Goal: Task Accomplishment & Management: Manage account settings

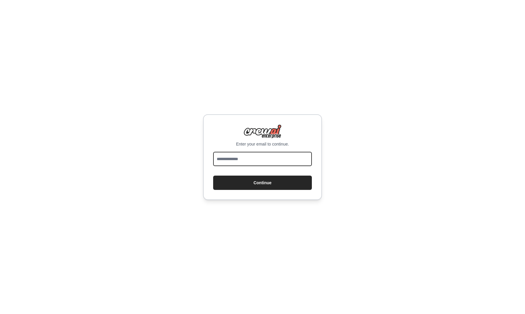
click at [274, 159] on input "email" at bounding box center [262, 159] width 99 height 14
type input "**********"
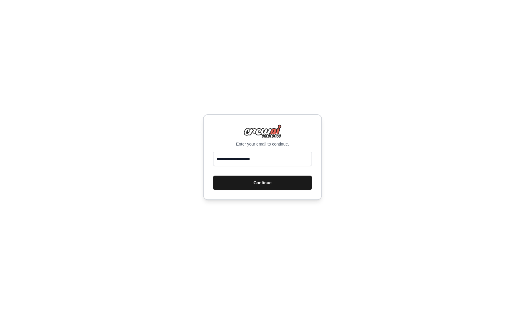
click at [268, 185] on button "Continue" at bounding box center [262, 182] width 99 height 14
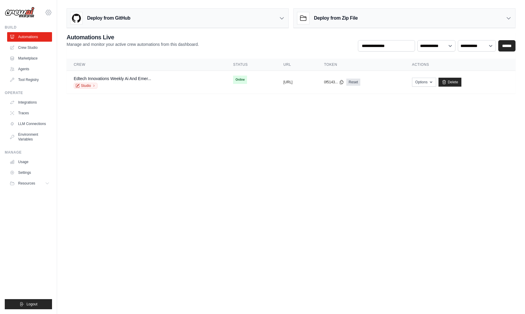
click at [46, 12] on icon at bounding box center [48, 12] width 7 height 7
click at [46, 43] on link "Settings" at bounding box center [48, 40] width 52 height 11
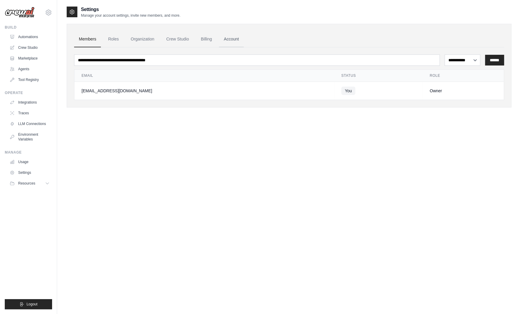
click at [231, 36] on link "Account" at bounding box center [231, 39] width 25 height 16
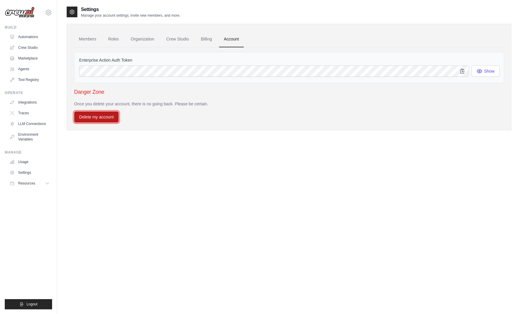
click at [108, 114] on button "Delete my account" at bounding box center [96, 116] width 45 height 11
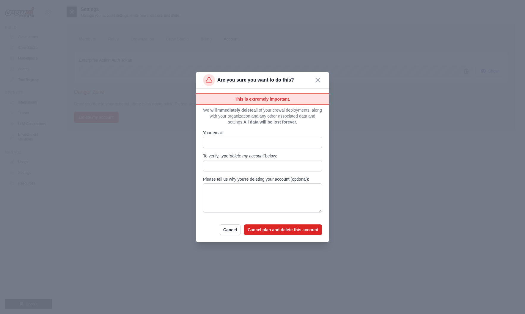
click at [319, 75] on div "Are you sure you want to do this?" at bounding box center [262, 80] width 133 height 17
click at [318, 80] on icon "button" at bounding box center [318, 79] width 5 height 5
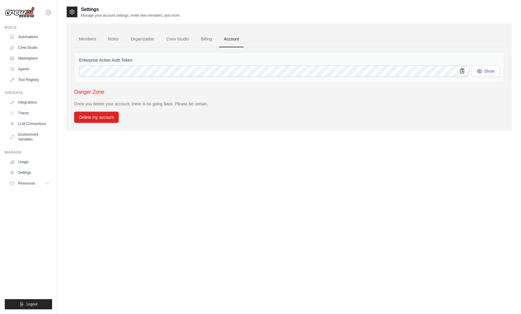
click at [461, 72] on icon "button" at bounding box center [462, 71] width 6 height 6
click at [478, 72] on icon "button" at bounding box center [479, 71] width 6 height 6
click at [88, 38] on link "Members" at bounding box center [87, 39] width 27 height 16
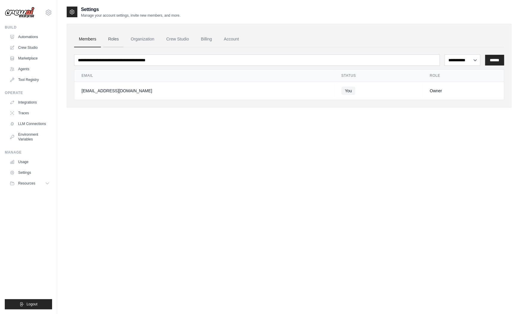
click at [116, 39] on link "Roles" at bounding box center [113, 39] width 20 height 16
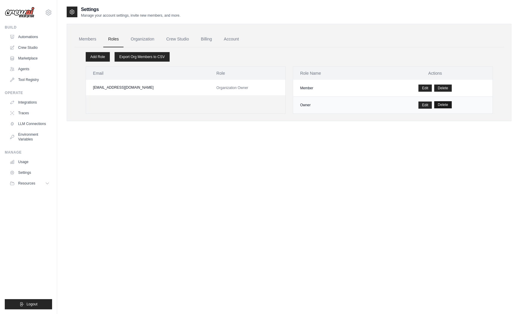
click at [442, 106] on button "Delete" at bounding box center [443, 104] width 18 height 7
click at [441, 88] on button "Delete" at bounding box center [443, 87] width 18 height 7
click at [155, 40] on link "Organization" at bounding box center [142, 39] width 33 height 16
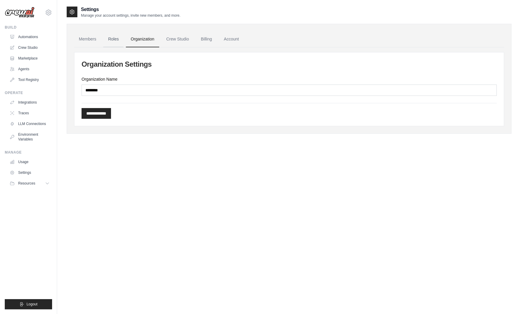
click at [117, 40] on link "Roles" at bounding box center [113, 39] width 20 height 16
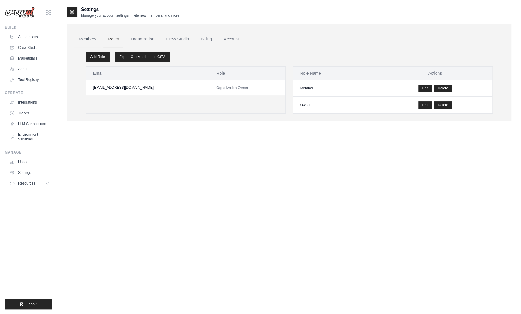
click at [84, 37] on link "Members" at bounding box center [87, 39] width 27 height 16
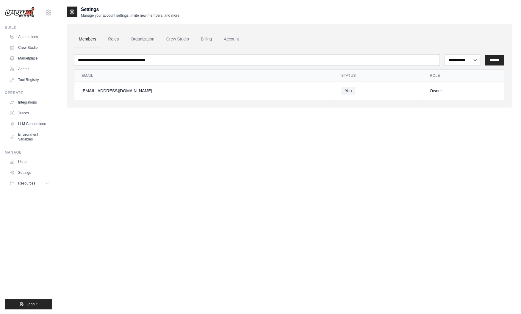
click at [112, 40] on link "Roles" at bounding box center [113, 39] width 20 height 16
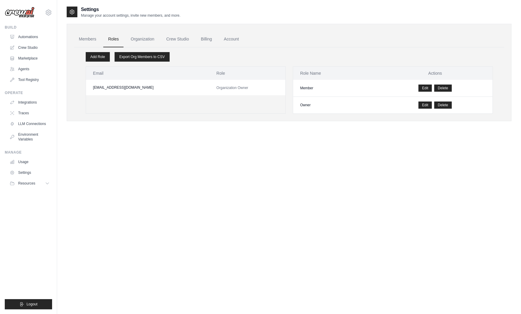
click at [219, 93] on td "Organization Owner" at bounding box center [247, 87] width 76 height 15
drag, startPoint x: 241, startPoint y: 102, endPoint x: 252, endPoint y: 105, distance: 11.6
click at [241, 102] on div "Email Role williamgogin@gmail.com Organization Owner" at bounding box center [186, 89] width 200 height 47
click at [268, 109] on div "Email Role williamgogin@gmail.com Organization Owner" at bounding box center [186, 89] width 200 height 47
click at [138, 37] on link "Organization" at bounding box center [142, 39] width 33 height 16
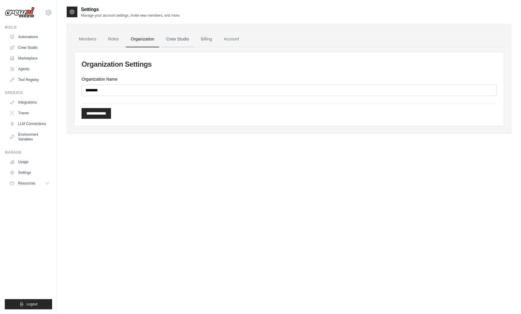
click at [173, 37] on link "Crew Studio" at bounding box center [177, 39] width 32 height 16
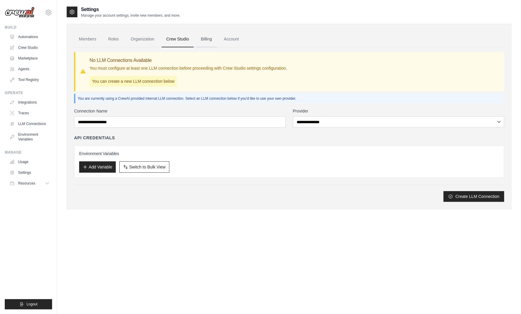
click at [206, 37] on link "Billing" at bounding box center [206, 39] width 21 height 16
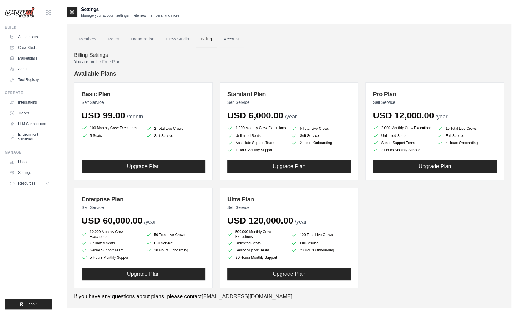
click at [234, 40] on link "Account" at bounding box center [231, 39] width 25 height 16
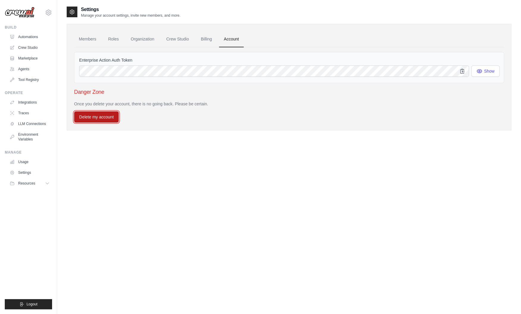
click at [115, 115] on button "Delete my account" at bounding box center [96, 116] width 45 height 11
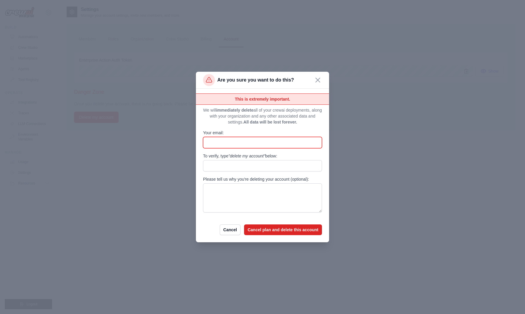
click at [223, 142] on input "Your email:" at bounding box center [262, 142] width 119 height 11
type input "**********"
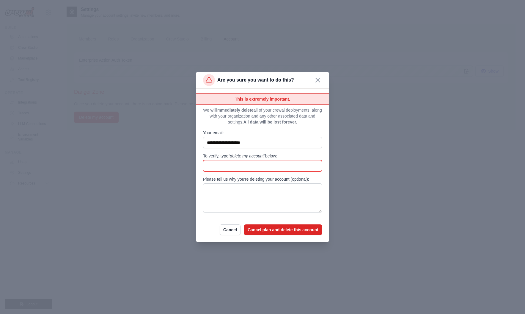
click at [209, 163] on input "To verify, type "delete my account" below:" at bounding box center [262, 165] width 119 height 11
type input "**********"
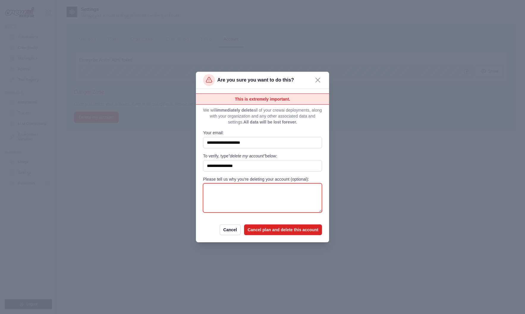
click at [220, 190] on textarea "Please tell us why you're deleting your account (optional):" at bounding box center [262, 197] width 119 height 29
type textarea "***"
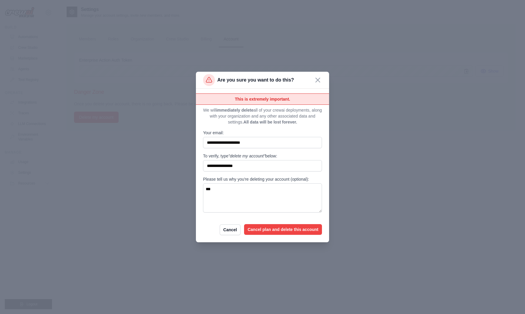
click at [272, 227] on button "Cancel plan and delete this account" at bounding box center [283, 229] width 78 height 11
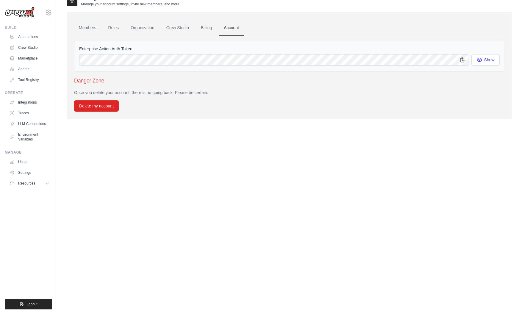
scroll to position [32, 0]
click at [37, 179] on button "Resources" at bounding box center [30, 183] width 45 height 10
click at [157, 189] on div "Settings Manage your account settings, invite new members, and more. Members Ro…" at bounding box center [289, 151] width 445 height 314
click at [29, 13] on img at bounding box center [20, 12] width 30 height 11
click at [29, 38] on link "Automations" at bounding box center [30, 37] width 45 height 10
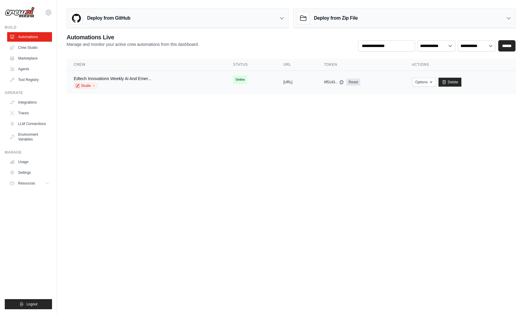
click at [103, 81] on div "Edtech Innovations Weekly Ai And Emer..." at bounding box center [112, 79] width 77 height 6
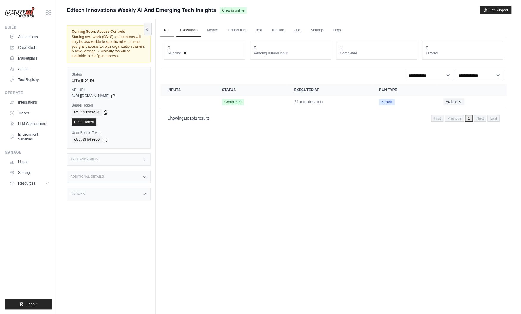
click at [164, 32] on link "Run" at bounding box center [167, 30] width 14 height 12
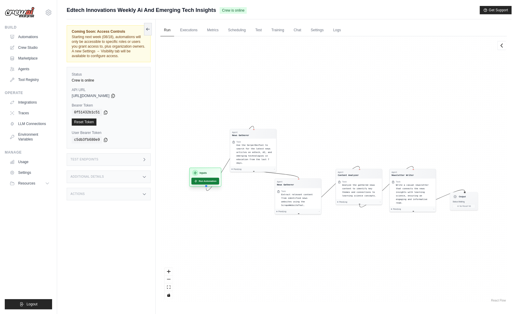
click at [207, 180] on button "Run Automation" at bounding box center [205, 181] width 28 height 7
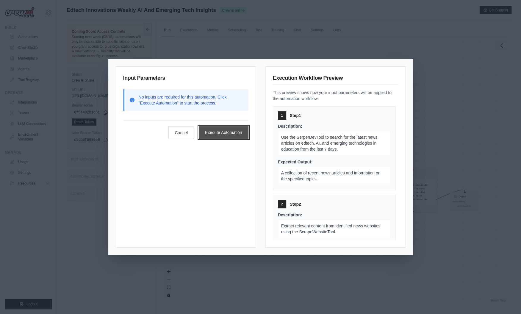
click at [214, 134] on button "Execute Automation" at bounding box center [224, 132] width 50 height 12
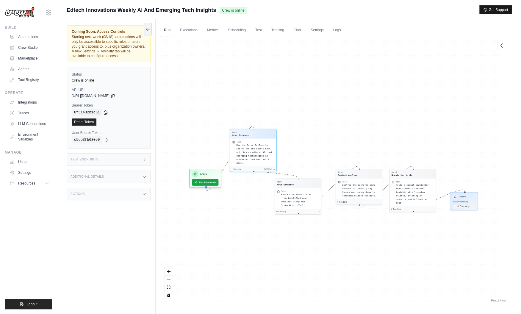
click at [489, 11] on button "Get Support" at bounding box center [495, 10] width 32 height 8
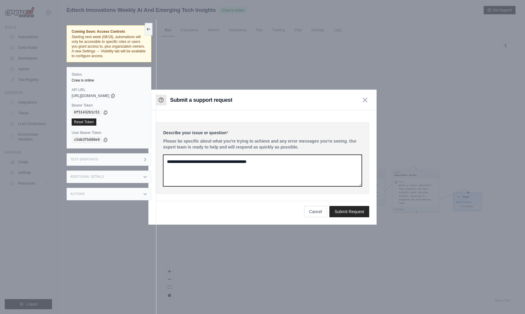
click at [190, 163] on textarea at bounding box center [262, 171] width 199 height 32
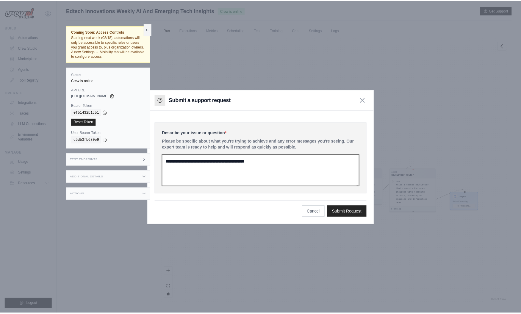
scroll to position [10, 0]
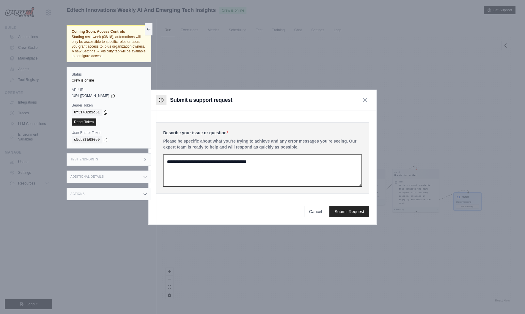
click at [176, 162] on textarea at bounding box center [262, 171] width 199 height 32
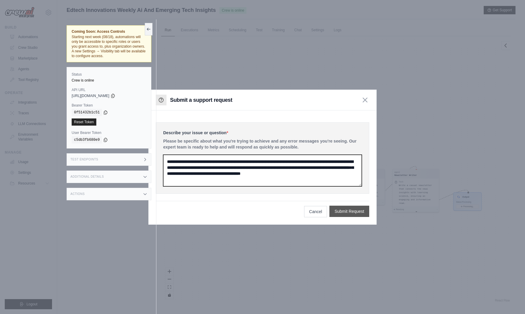
type textarea "**********"
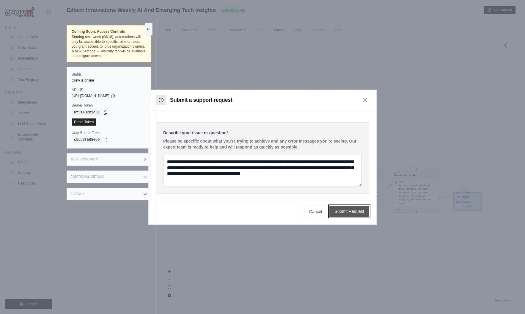
click at [351, 209] on button "Submit Request" at bounding box center [349, 210] width 40 height 11
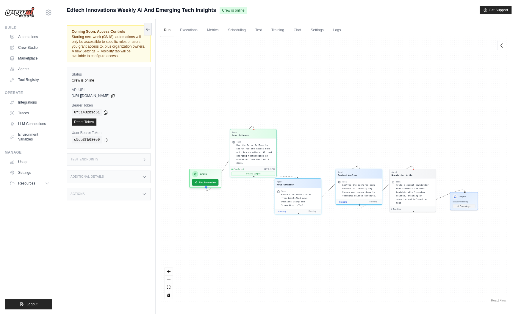
scroll to position [35, 0]
click at [27, 48] on link "Crew Studio" at bounding box center [30, 48] width 45 height 10
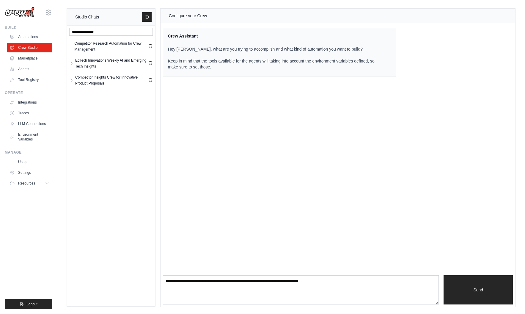
drag, startPoint x: 245, startPoint y: 101, endPoint x: 180, endPoint y: 67, distance: 73.7
click at [245, 101] on div "Configure your Crew Crew Assistant Hey Ilya, what are you trying to accomplish …" at bounding box center [338, 158] width 355 height 298
click at [25, 35] on link "Automations" at bounding box center [30, 37] width 45 height 10
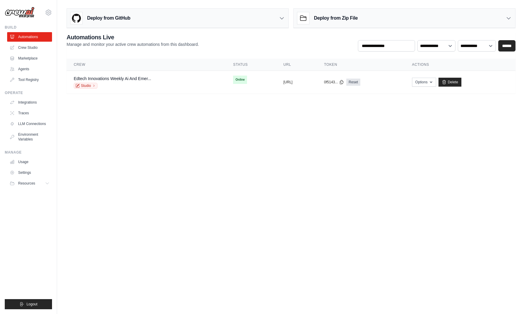
click at [25, 17] on img at bounding box center [20, 12] width 30 height 11
click at [25, 14] on img at bounding box center [20, 12] width 30 height 11
click at [34, 48] on link "Crew Studio" at bounding box center [30, 48] width 45 height 10
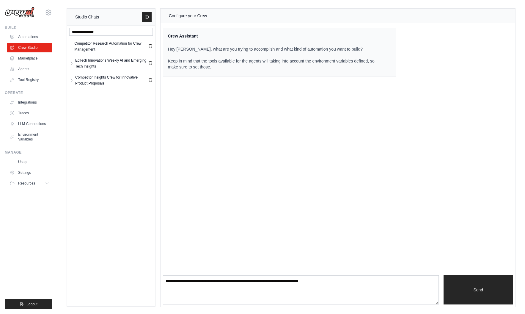
click at [53, 13] on div "williamgogin@gmail.com Settings Build Automations Crew Studio Marketplace" at bounding box center [28, 157] width 57 height 314
click at [50, 10] on icon at bounding box center [48, 12] width 5 height 5
click at [252, 163] on div "Configure your Crew Crew Assistant Hey Ilya, what are you trying to accomplish …" at bounding box center [338, 158] width 355 height 298
click at [27, 172] on link "Settings" at bounding box center [30, 173] width 45 height 10
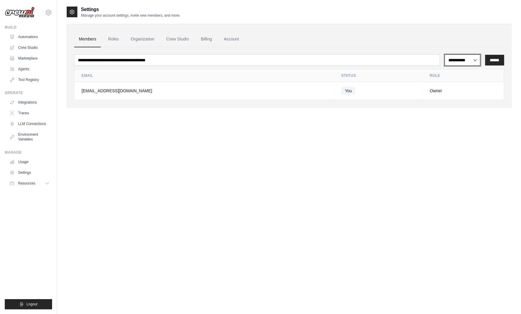
click at [452, 60] on select "**********" at bounding box center [462, 59] width 36 height 11
select select "******"
click at [444, 54] on select "**********" at bounding box center [462, 59] width 36 height 11
click at [257, 129] on div "**********" at bounding box center [289, 163] width 445 height 314
click at [100, 34] on link "Members" at bounding box center [87, 39] width 27 height 16
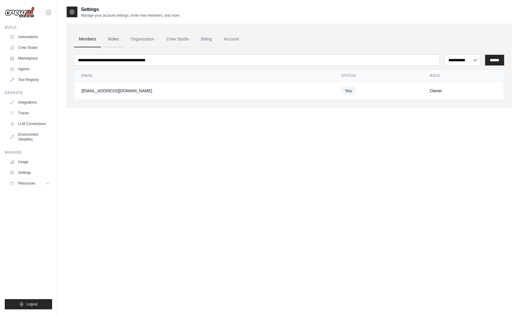
click at [106, 35] on link "Roles" at bounding box center [113, 39] width 20 height 16
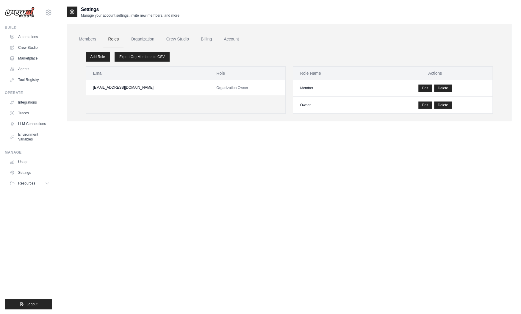
click at [69, 10] on icon at bounding box center [72, 12] width 6 height 6
click at [149, 38] on link "Organization" at bounding box center [142, 39] width 33 height 16
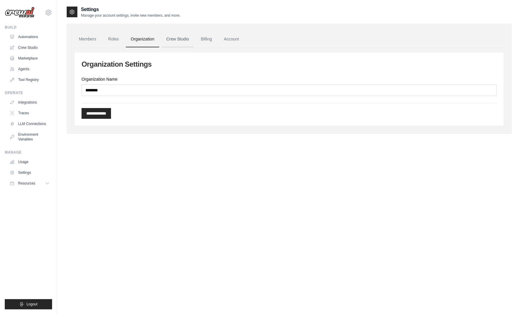
click at [181, 38] on link "Crew Studio" at bounding box center [177, 39] width 32 height 16
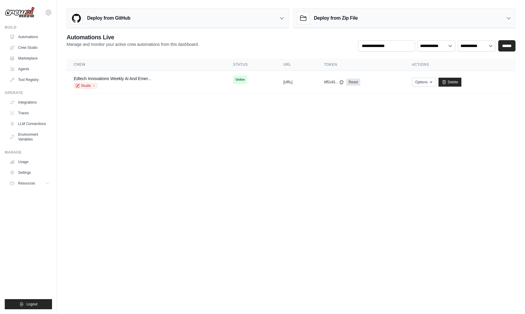
click at [356, 205] on body "williamgogin@gmail.com Settings Build Automations Crew Studio" at bounding box center [262, 157] width 525 height 314
click at [30, 38] on link "Automations" at bounding box center [30, 37] width 45 height 10
click at [30, 47] on link "Crew Studio" at bounding box center [30, 48] width 45 height 10
click at [30, 67] on link "Agents" at bounding box center [30, 69] width 45 height 10
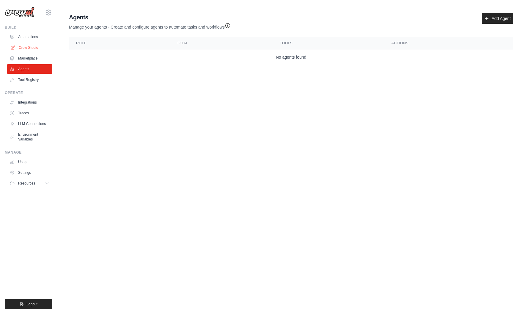
click at [32, 45] on link "Crew Studio" at bounding box center [30, 48] width 45 height 10
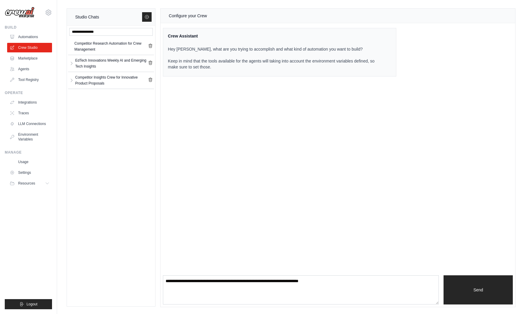
click at [104, 61] on div "EdTech Innovations Weekly AI and Emerging Tech Insights" at bounding box center [111, 63] width 73 height 12
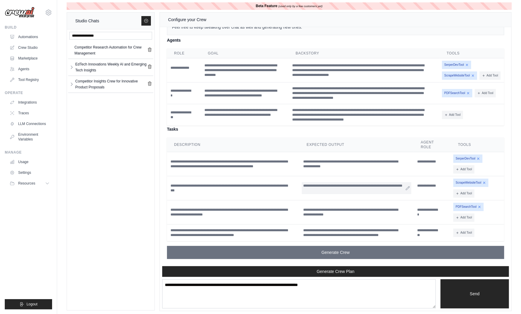
scroll to position [6, 0]
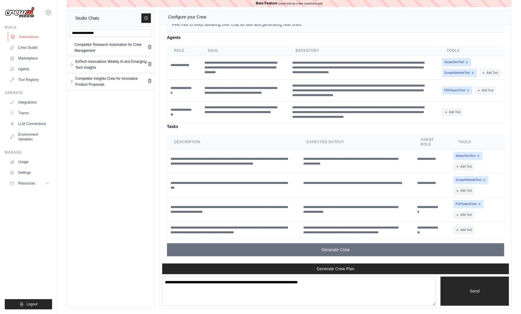
click at [20, 34] on link "Automations" at bounding box center [30, 37] width 45 height 10
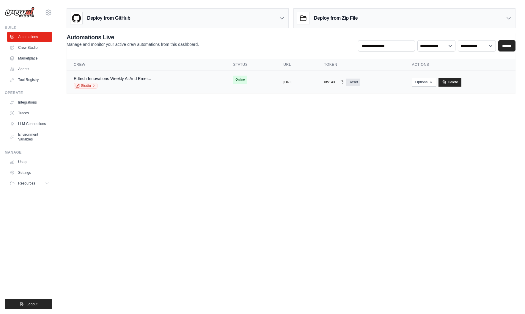
click at [193, 79] on div "Edtech Innovations Weekly Ai And Emer... Studio" at bounding box center [146, 82] width 145 height 13
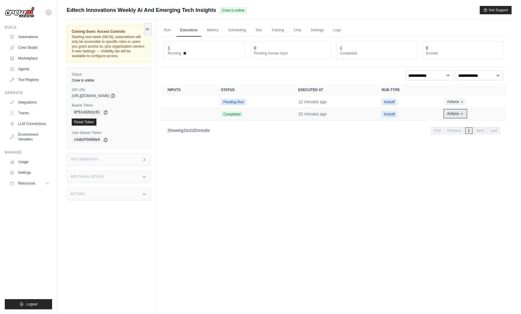
click at [462, 117] on div "Actions View Details Delete" at bounding box center [471, 113] width 55 height 7
click at [462, 114] on icon "Actions for execution" at bounding box center [462, 114] width 4 height 4
click at [336, 166] on div "Run Executions Metrics Scheduling Test Training Chat Settings Logs 1 Running 0 …" at bounding box center [334, 176] width 356 height 314
click at [167, 31] on link "Run" at bounding box center [167, 30] width 14 height 12
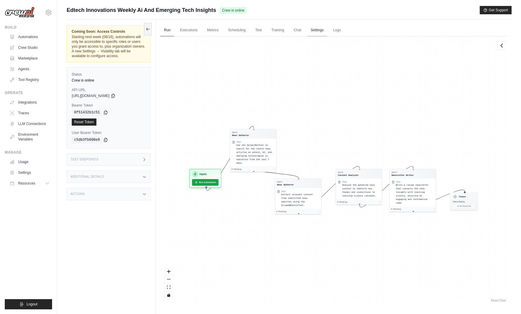
click at [314, 31] on link "Settings" at bounding box center [317, 30] width 20 height 12
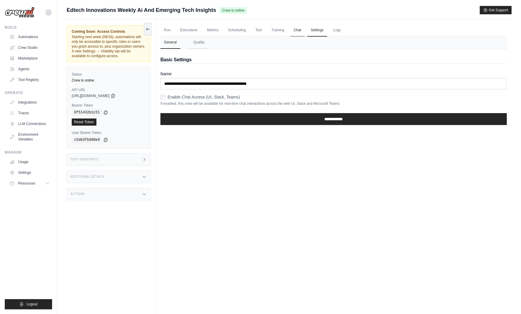
click at [297, 31] on link "Chat" at bounding box center [297, 30] width 15 height 12
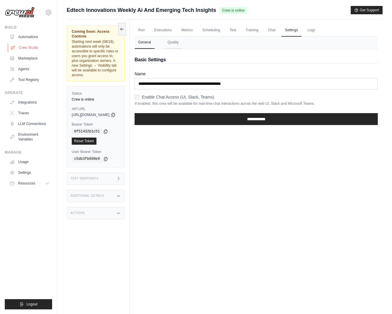
click at [37, 48] on link "Crew Studio" at bounding box center [30, 48] width 45 height 10
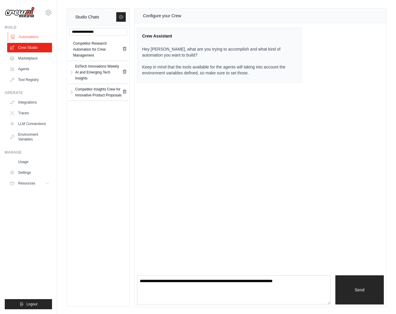
click at [29, 37] on link "Automations" at bounding box center [30, 37] width 45 height 10
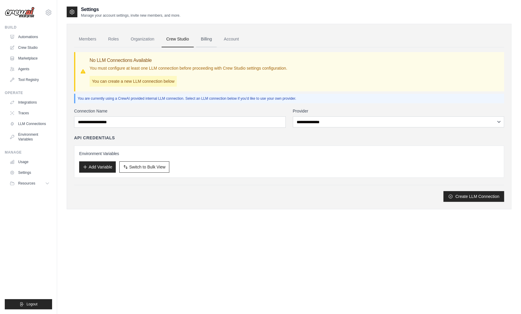
click at [207, 35] on link "Billing" at bounding box center [206, 39] width 21 height 16
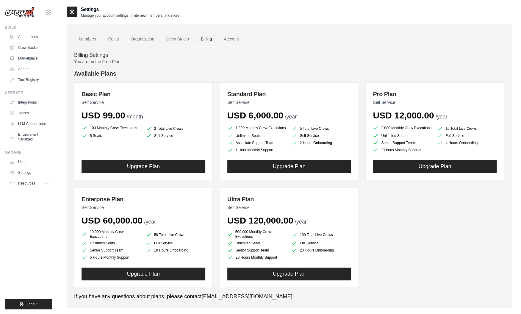
click at [235, 39] on link "Account" at bounding box center [231, 39] width 25 height 16
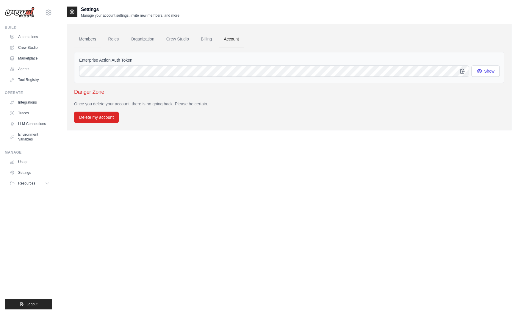
click at [88, 35] on link "Members" at bounding box center [87, 39] width 27 height 16
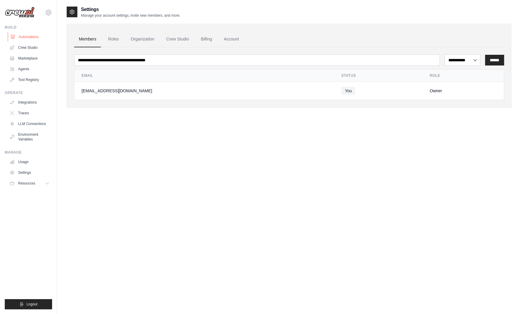
click at [36, 36] on link "Automations" at bounding box center [30, 37] width 45 height 10
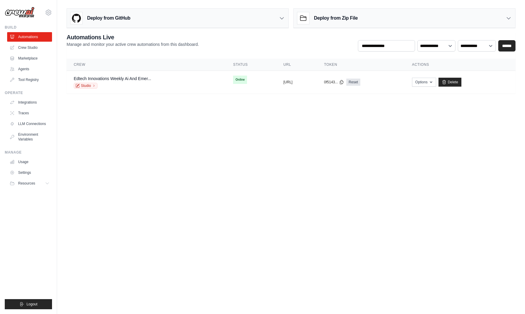
click at [114, 183] on body "williamgogin@gmail.com Settings Build Automations Crew Studio" at bounding box center [262, 157] width 525 height 314
click at [130, 130] on body "williamgogin@gmail.com Settings Build Automations Crew Studio" at bounding box center [262, 157] width 525 height 314
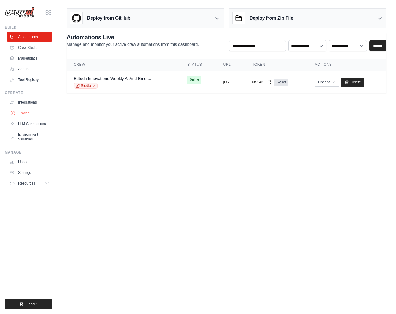
click at [32, 114] on link "Traces" at bounding box center [30, 113] width 45 height 10
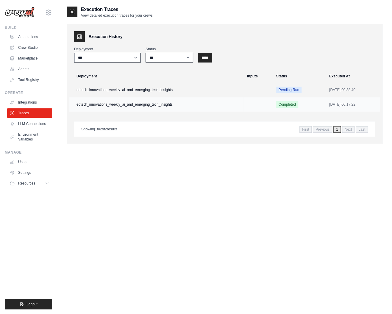
click at [81, 105] on td "edtech_innovations_weekly_ai_and_emerging_tech_insights" at bounding box center [156, 104] width 174 height 15
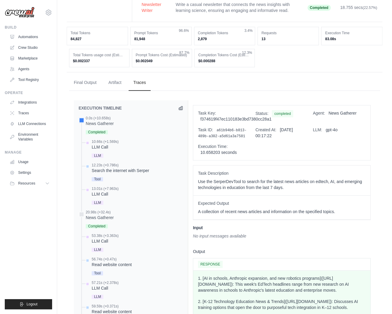
scroll to position [119, 0]
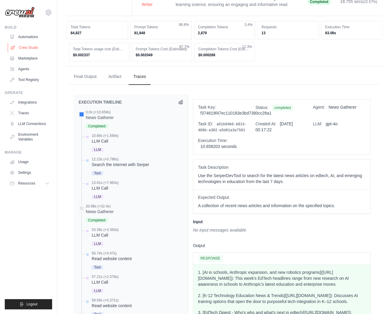
click at [30, 48] on link "Crew Studio" at bounding box center [30, 48] width 45 height 10
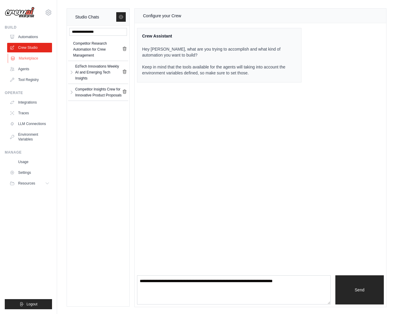
click at [34, 57] on link "Marketplace" at bounding box center [30, 59] width 45 height 10
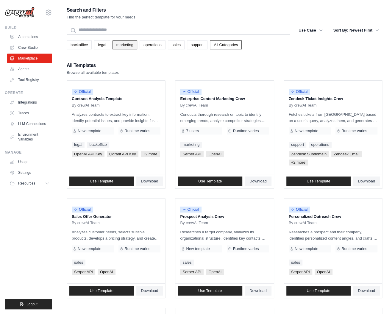
click at [132, 47] on link "marketing" at bounding box center [124, 44] width 25 height 9
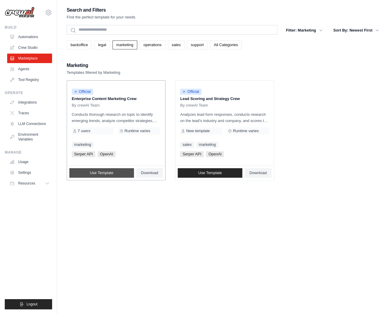
click at [89, 172] on link "Use Template" at bounding box center [101, 173] width 65 height 10
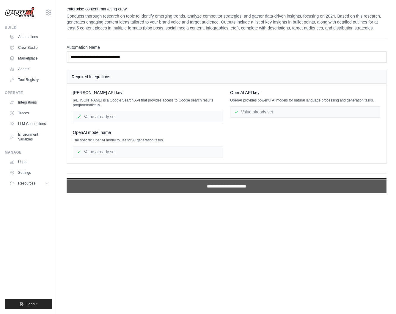
click at [196, 184] on input "**********" at bounding box center [227, 186] width 320 height 14
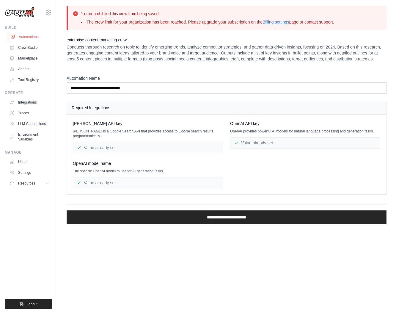
click at [33, 37] on link "Automations" at bounding box center [30, 37] width 45 height 10
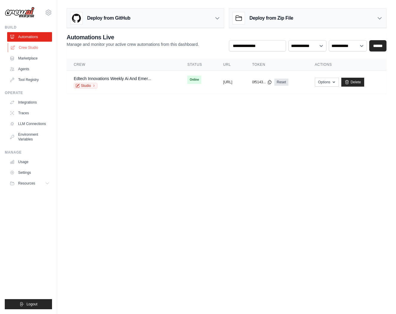
click at [32, 50] on link "Crew Studio" at bounding box center [30, 48] width 45 height 10
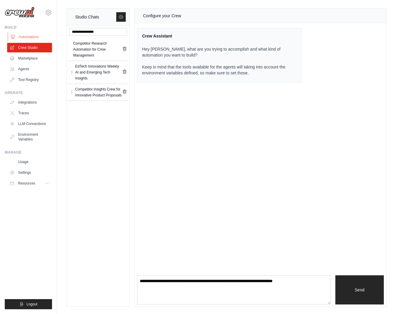
click at [26, 39] on link "Automations" at bounding box center [30, 37] width 45 height 10
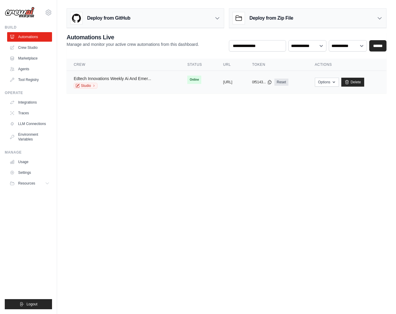
click at [123, 79] on link "Edtech Innovations Weekly Ai And Emer..." at bounding box center [112, 78] width 77 height 5
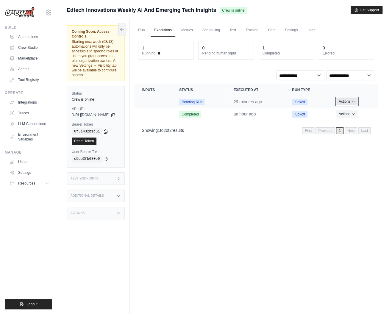
click at [353, 98] on button "Actions" at bounding box center [346, 101] width 21 height 7
click at [344, 109] on link "View Details" at bounding box center [351, 113] width 38 height 10
click at [148, 32] on link "Run" at bounding box center [141, 30] width 14 height 12
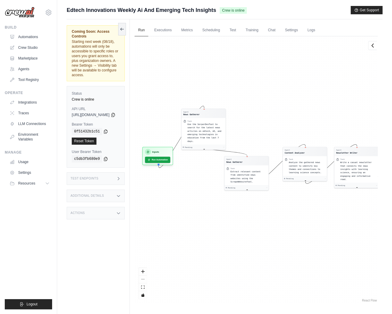
drag, startPoint x: 195, startPoint y: 242, endPoint x: 225, endPoint y: 220, distance: 37.2
click at [225, 220] on div "Agent News Gatherer Task Use the SerperDevTool to search for the latest news ar…" at bounding box center [255, 169] width 243 height 267
click at [374, 301] on link "React Flow" at bounding box center [369, 300] width 15 height 3
click at [286, 12] on div "Edtech Innovations Weekly Ai And Emerging Tech Insights Crew is online Get Supp…" at bounding box center [225, 10] width 316 height 8
click at [253, 13] on div "Edtech Innovations Weekly Ai And Emerging Tech Insights Crew is online Get Supp…" at bounding box center [225, 10] width 316 height 8
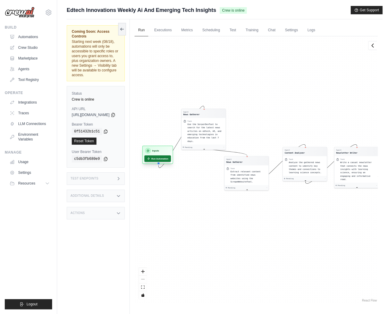
click at [168, 157] on button "Run Automation" at bounding box center [157, 158] width 26 height 7
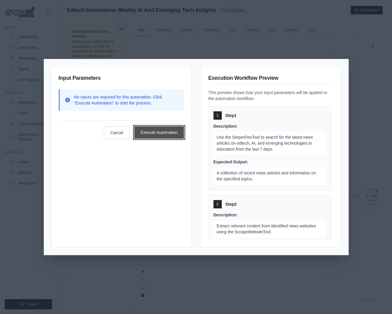
click at [171, 135] on button "Execute Automation" at bounding box center [159, 132] width 50 height 12
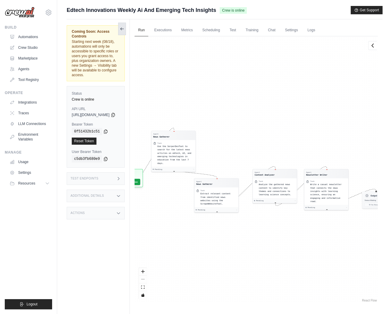
click at [124, 27] on icon at bounding box center [122, 28] width 5 height 5
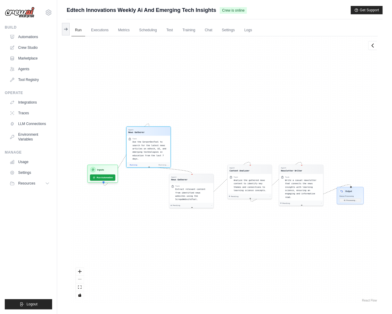
drag, startPoint x: 149, startPoint y: 106, endPoint x: 190, endPoint y: 89, distance: 44.0
click at [190, 89] on div "Agent News Gatherer Task Use the SerperDevTool to search for the latest news ar…" at bounding box center [224, 169] width 306 height 267
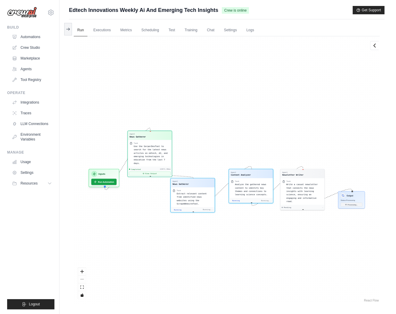
scroll to position [49, 0]
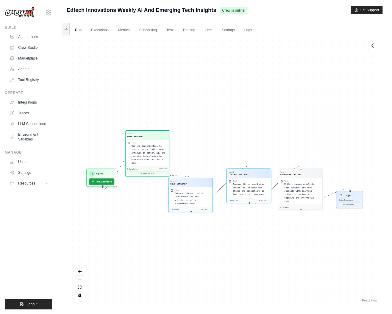
drag, startPoint x: 199, startPoint y: 83, endPoint x: 172, endPoint y: 58, distance: 36.0
click at [172, 58] on div "Agent News Gatherer Task Use the SerperDevTool to search for the latest news ar…" at bounding box center [224, 169] width 306 height 267
click at [24, 35] on link "Automations" at bounding box center [30, 37] width 45 height 10
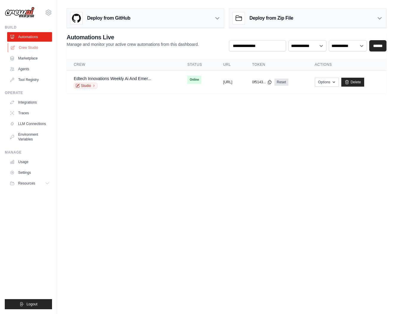
click at [29, 47] on link "Crew Studio" at bounding box center [30, 48] width 45 height 10
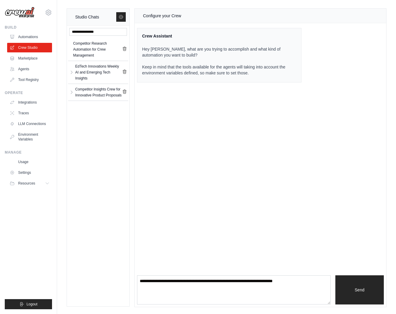
click at [29, 57] on link "Marketplace" at bounding box center [29, 59] width 45 height 10
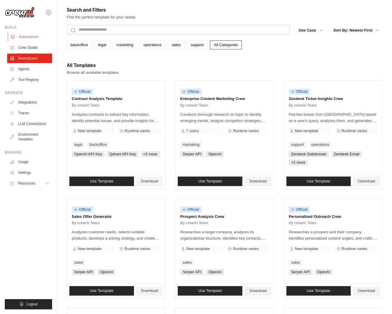
click at [30, 34] on link "Automations" at bounding box center [30, 37] width 45 height 10
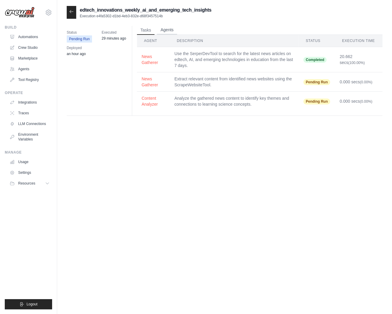
click at [160, 31] on button "Agents" at bounding box center [167, 30] width 20 height 9
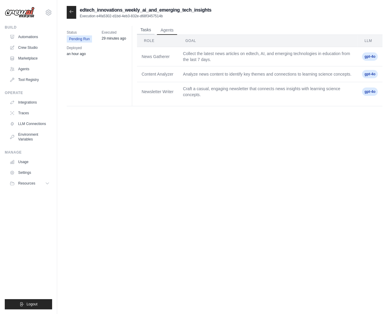
click at [143, 31] on button "Tasks" at bounding box center [146, 30] width 18 height 9
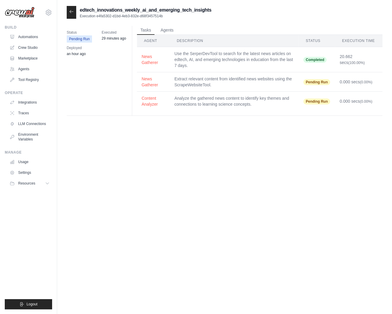
click at [68, 12] on div at bounding box center [72, 12] width 10 height 13
click at [153, 62] on button "News Gatherer" at bounding box center [153, 59] width 23 height 12
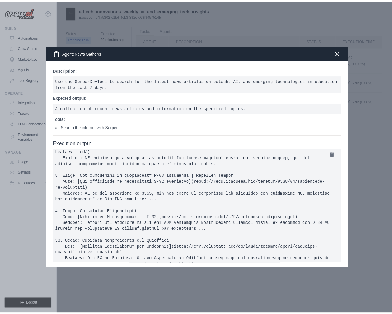
scroll to position [236, 0]
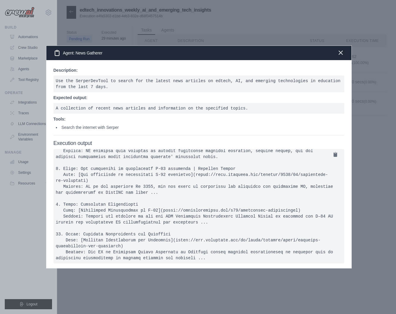
click at [341, 53] on icon "button" at bounding box center [340, 52] width 7 height 7
